Goal: Information Seeking & Learning: Compare options

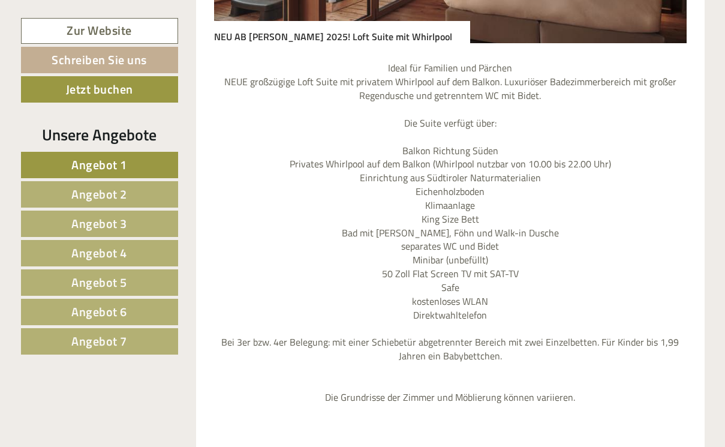
scroll to position [1605, 0]
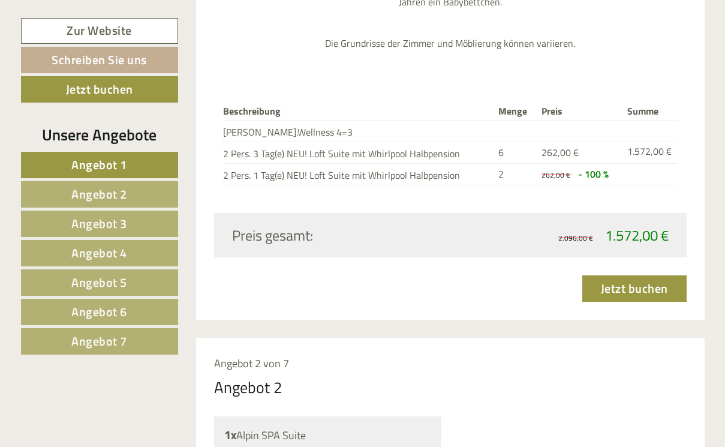
click at [86, 185] on span "Angebot 2" at bounding box center [99, 194] width 56 height 19
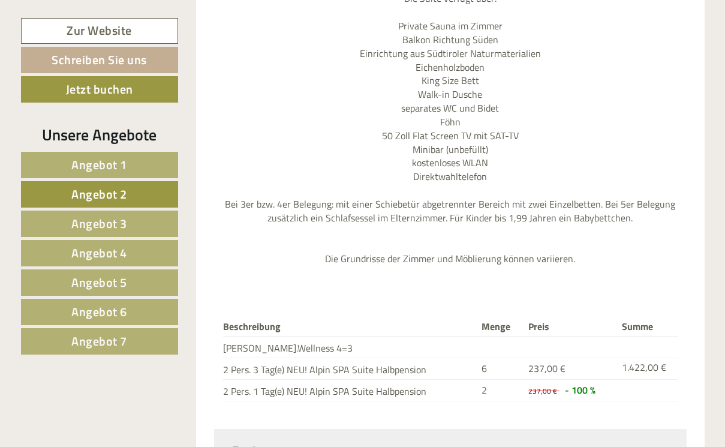
scroll to position [1453, 0]
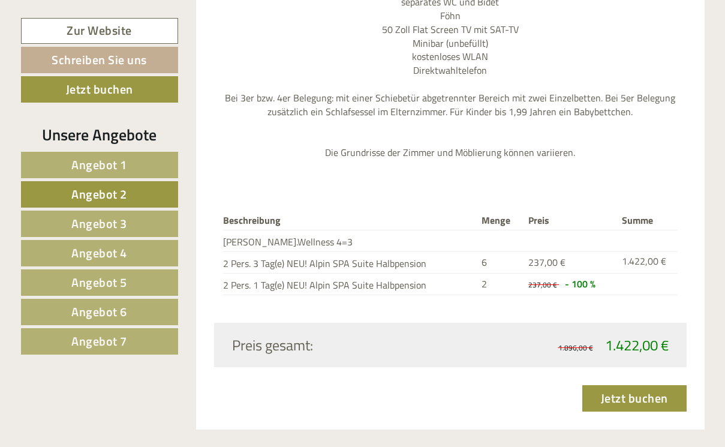
click at [85, 223] on span "Angebot 3" at bounding box center [99, 223] width 56 height 19
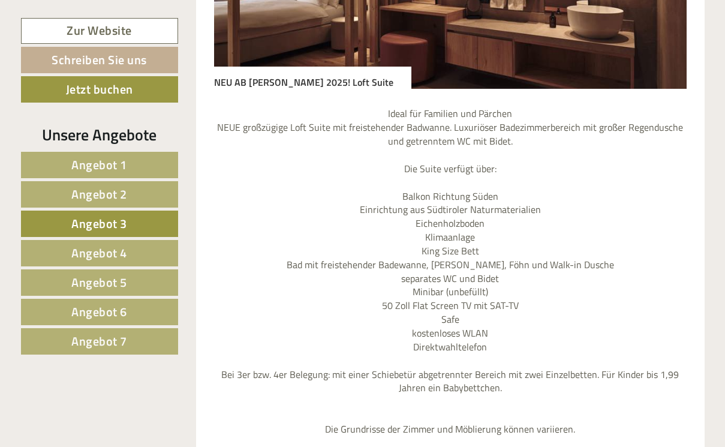
scroll to position [1770, 0]
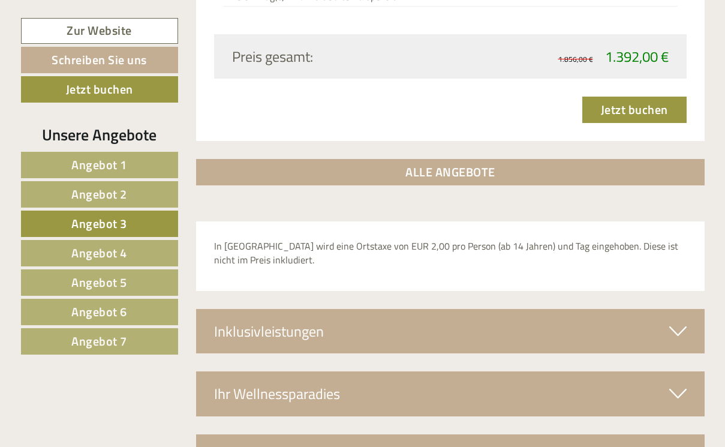
click at [89, 259] on span "Angebot 4" at bounding box center [99, 252] width 56 height 19
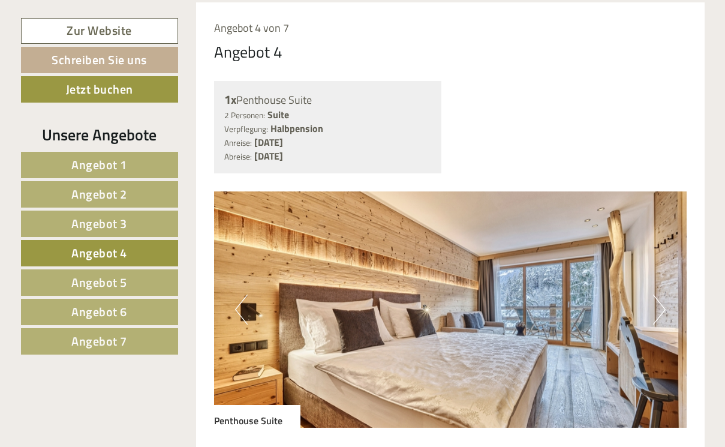
click at [110, 330] on link "Angebot 7" at bounding box center [99, 341] width 157 height 26
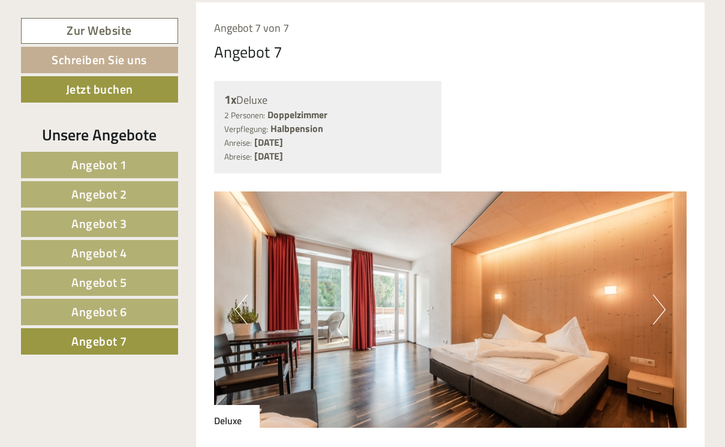
click at [112, 313] on span "Angebot 6" at bounding box center [99, 311] width 56 height 19
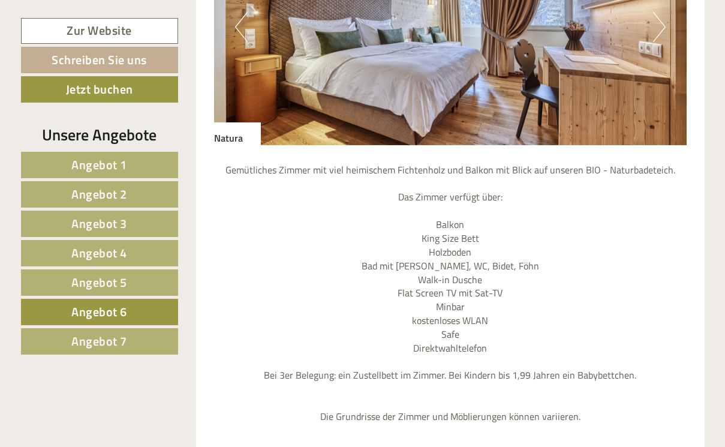
scroll to position [1475, 0]
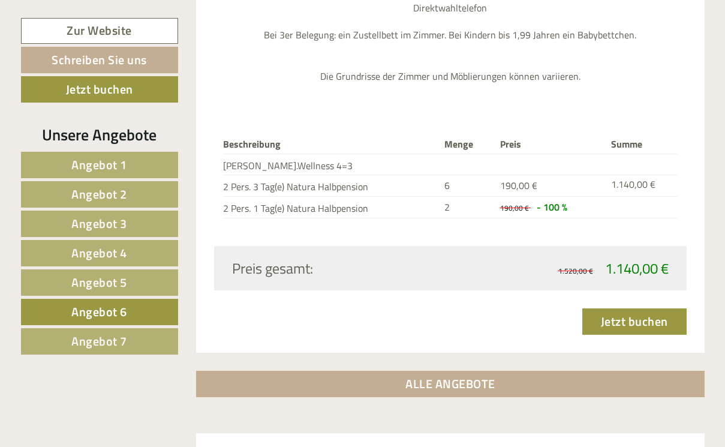
click at [118, 342] on span "Angebot 7" at bounding box center [99, 341] width 56 height 19
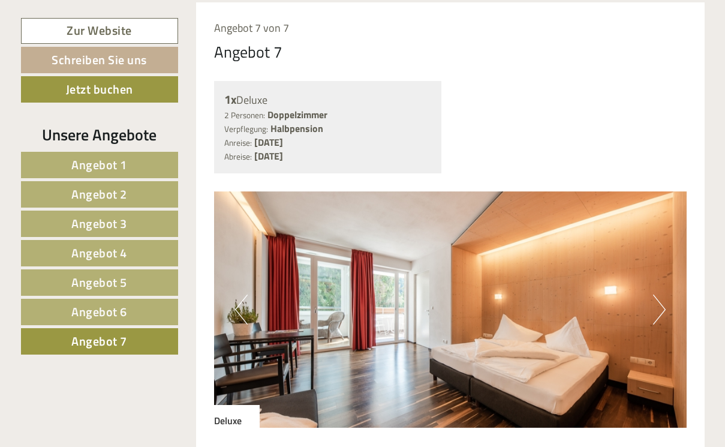
click at [141, 309] on link "Angebot 6" at bounding box center [99, 312] width 157 height 26
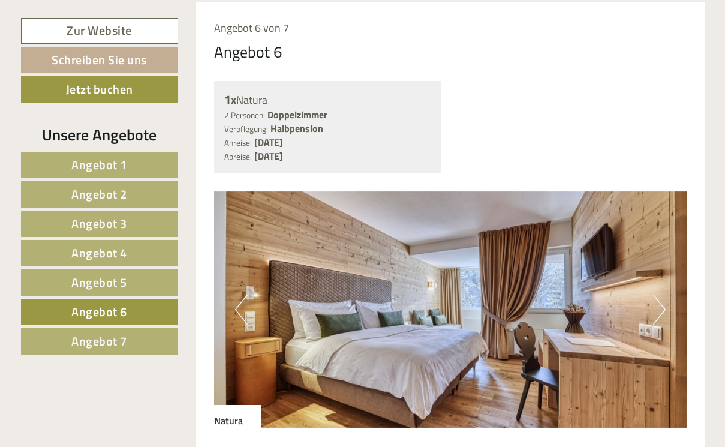
scroll to position [1012, 0]
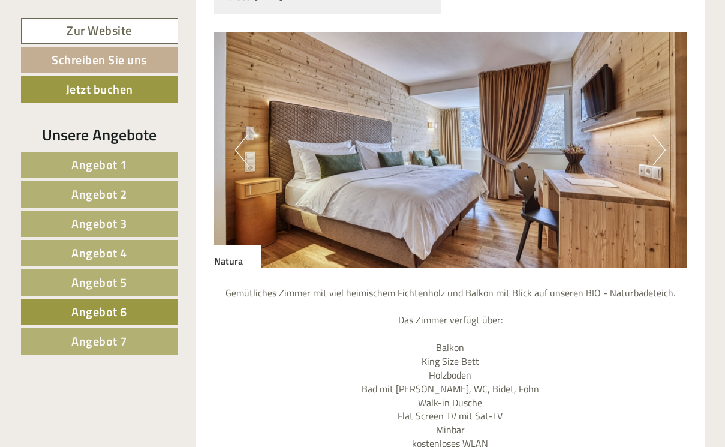
click at [83, 348] on span "Angebot 7" at bounding box center [99, 341] width 56 height 19
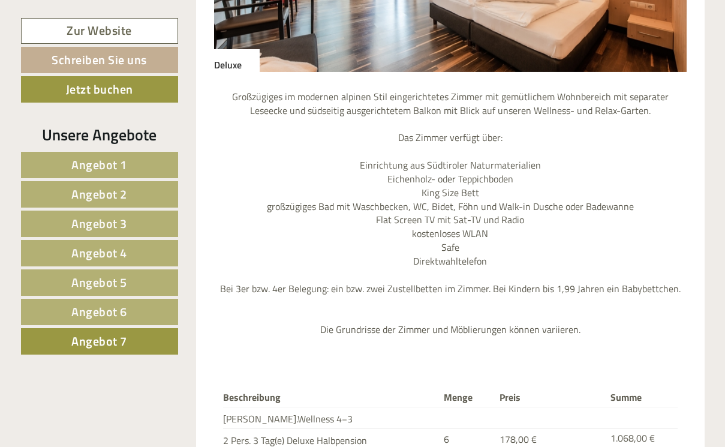
scroll to position [890, 0]
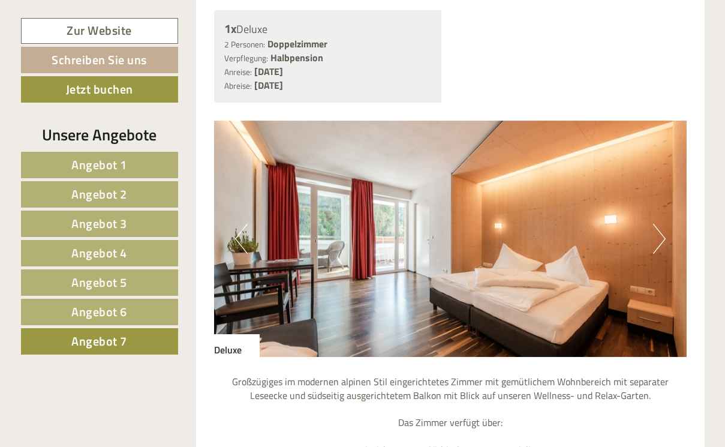
click at [94, 309] on span "Angebot 6" at bounding box center [99, 311] width 56 height 19
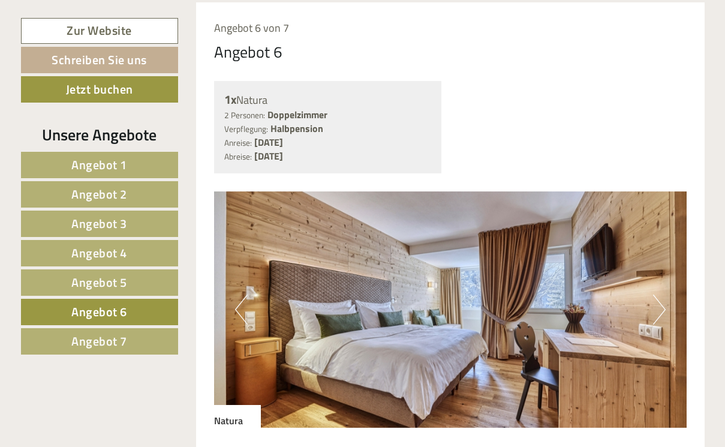
scroll to position [883, 0]
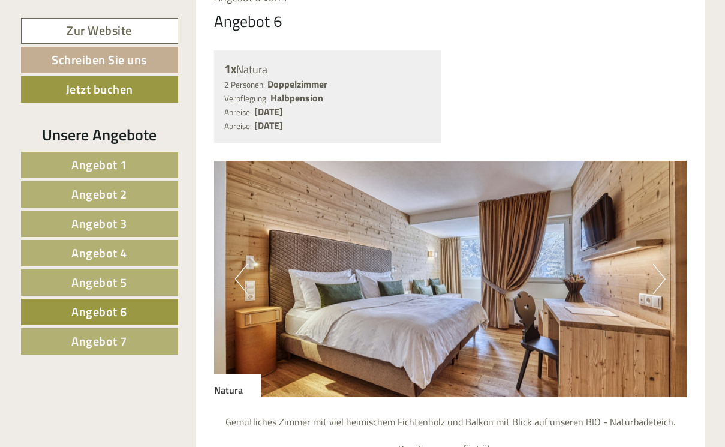
click at [655, 273] on button "Next" at bounding box center [659, 279] width 13 height 30
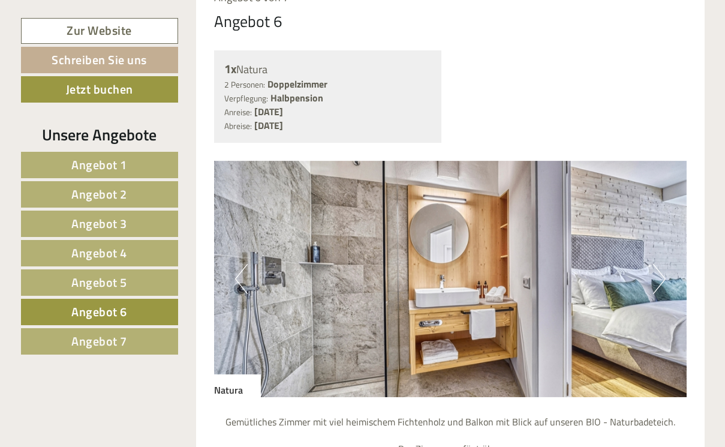
click at [657, 273] on button "Next" at bounding box center [659, 279] width 13 height 30
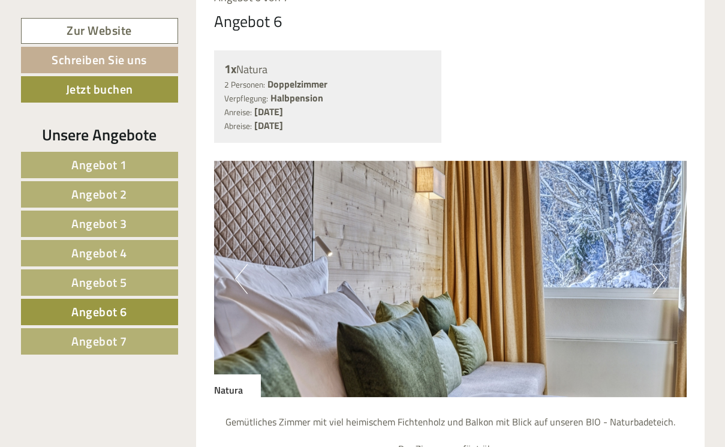
click at [657, 273] on button "Next" at bounding box center [659, 279] width 13 height 30
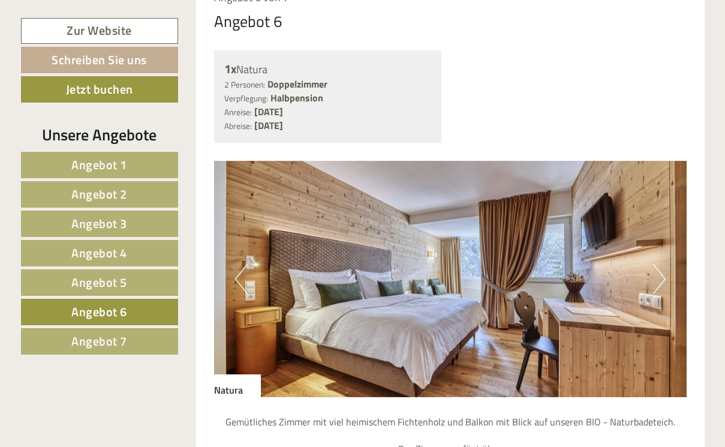
click at [659, 273] on button "Next" at bounding box center [659, 279] width 13 height 30
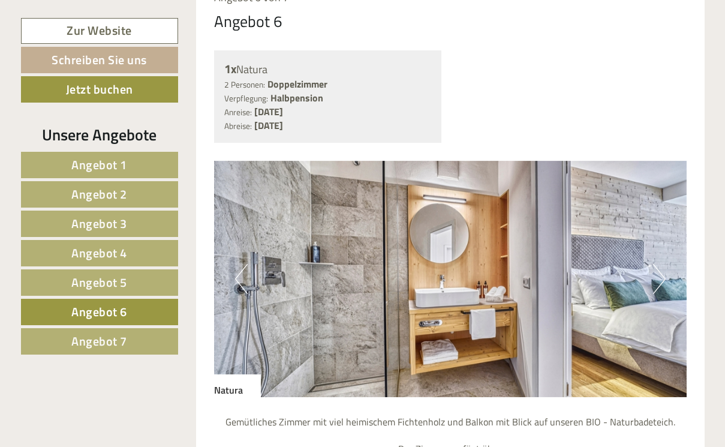
click at [659, 273] on button "Next" at bounding box center [659, 279] width 13 height 30
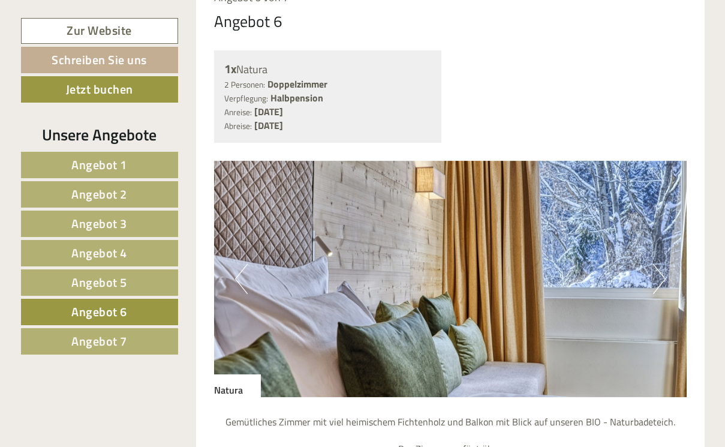
click at [660, 273] on button "Next" at bounding box center [659, 279] width 13 height 30
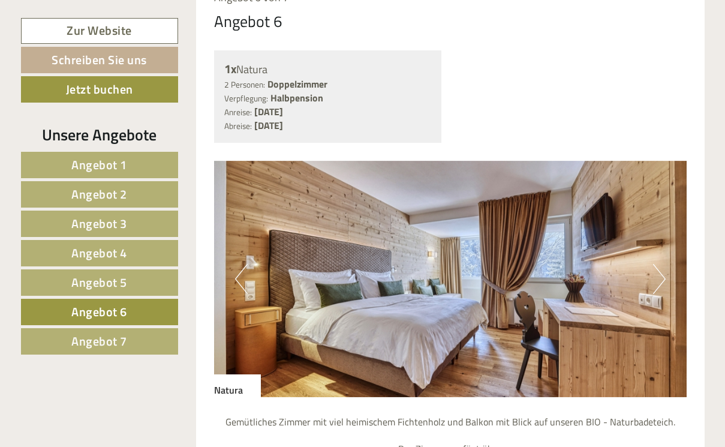
click at [86, 339] on span "Angebot 7" at bounding box center [99, 341] width 56 height 19
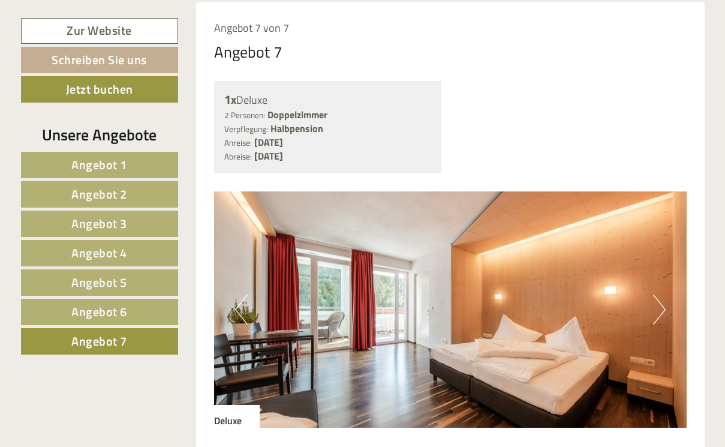
scroll to position [986, 0]
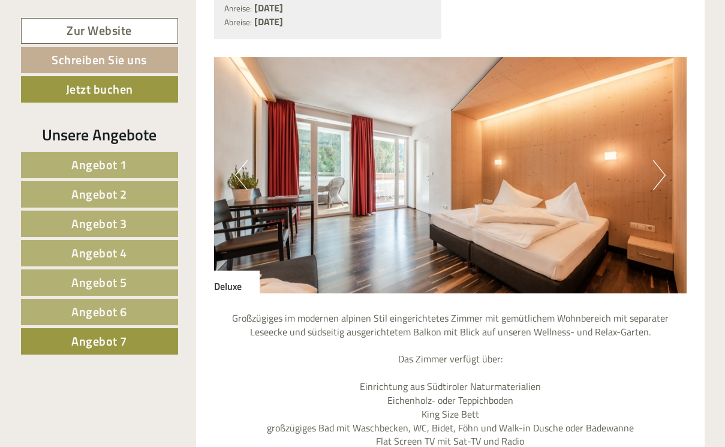
click at [664, 172] on button "Next" at bounding box center [659, 175] width 13 height 30
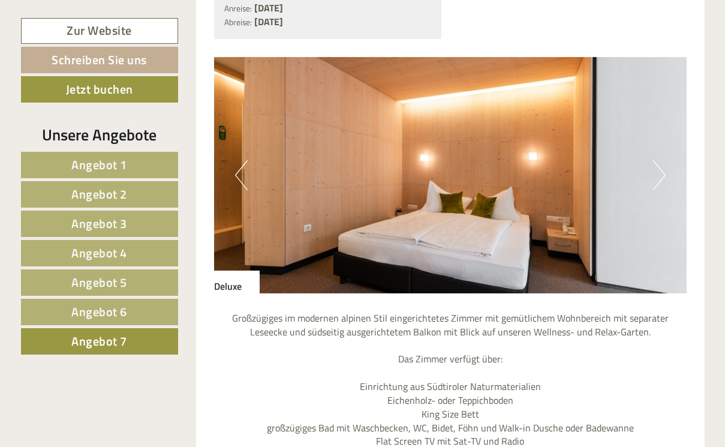
click at [664, 172] on button "Next" at bounding box center [659, 175] width 13 height 30
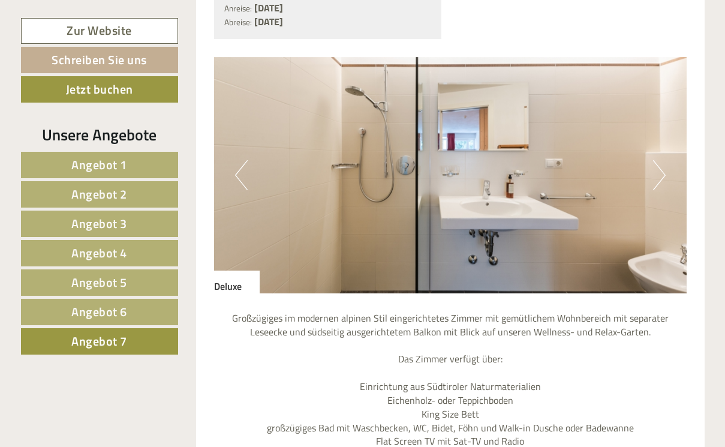
click at [664, 172] on button "Next" at bounding box center [659, 175] width 13 height 30
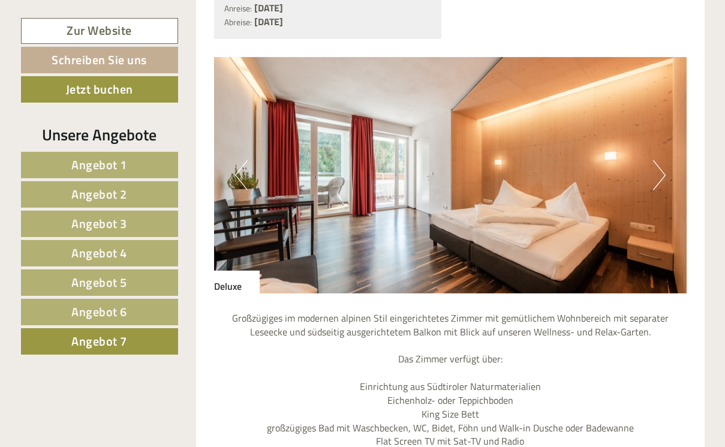
click at [664, 172] on button "Next" at bounding box center [659, 175] width 13 height 30
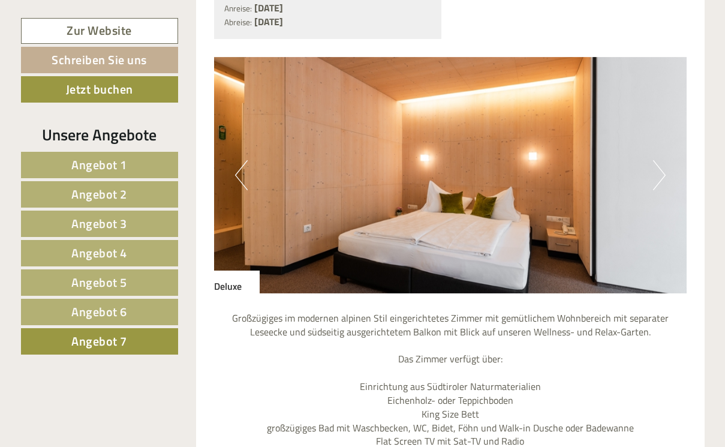
click at [664, 172] on button "Next" at bounding box center [659, 175] width 13 height 30
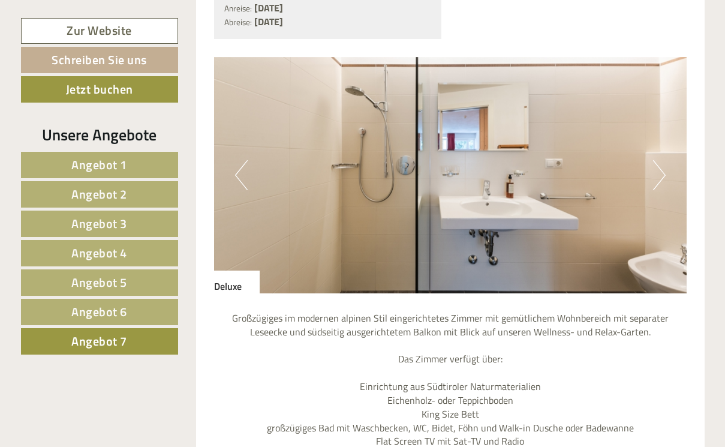
click at [664, 172] on button "Next" at bounding box center [659, 175] width 13 height 30
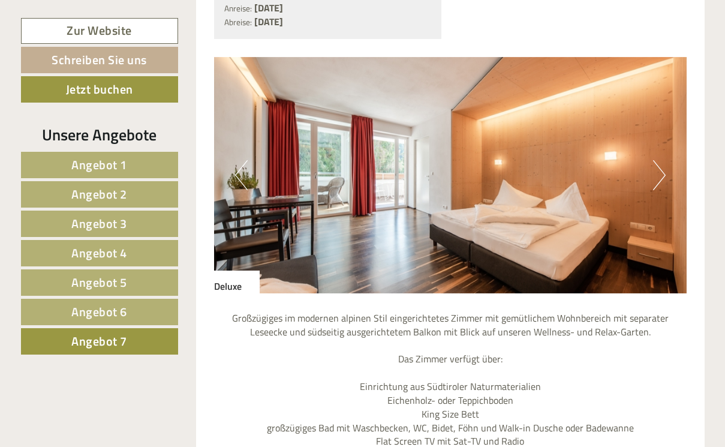
click at [144, 320] on link "Angebot 6" at bounding box center [99, 312] width 157 height 26
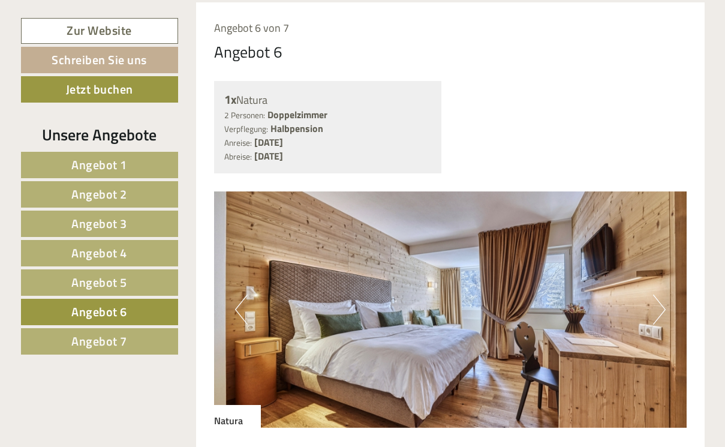
click at [136, 342] on link "Angebot 7" at bounding box center [99, 341] width 157 height 26
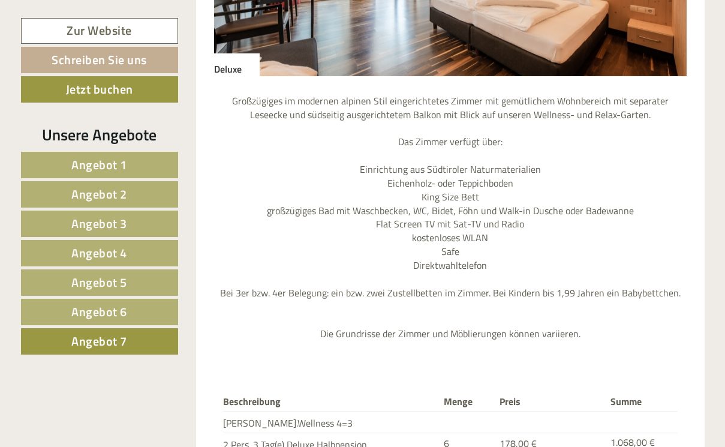
scroll to position [1350, 0]
